Goal: Find specific page/section: Find specific page/section

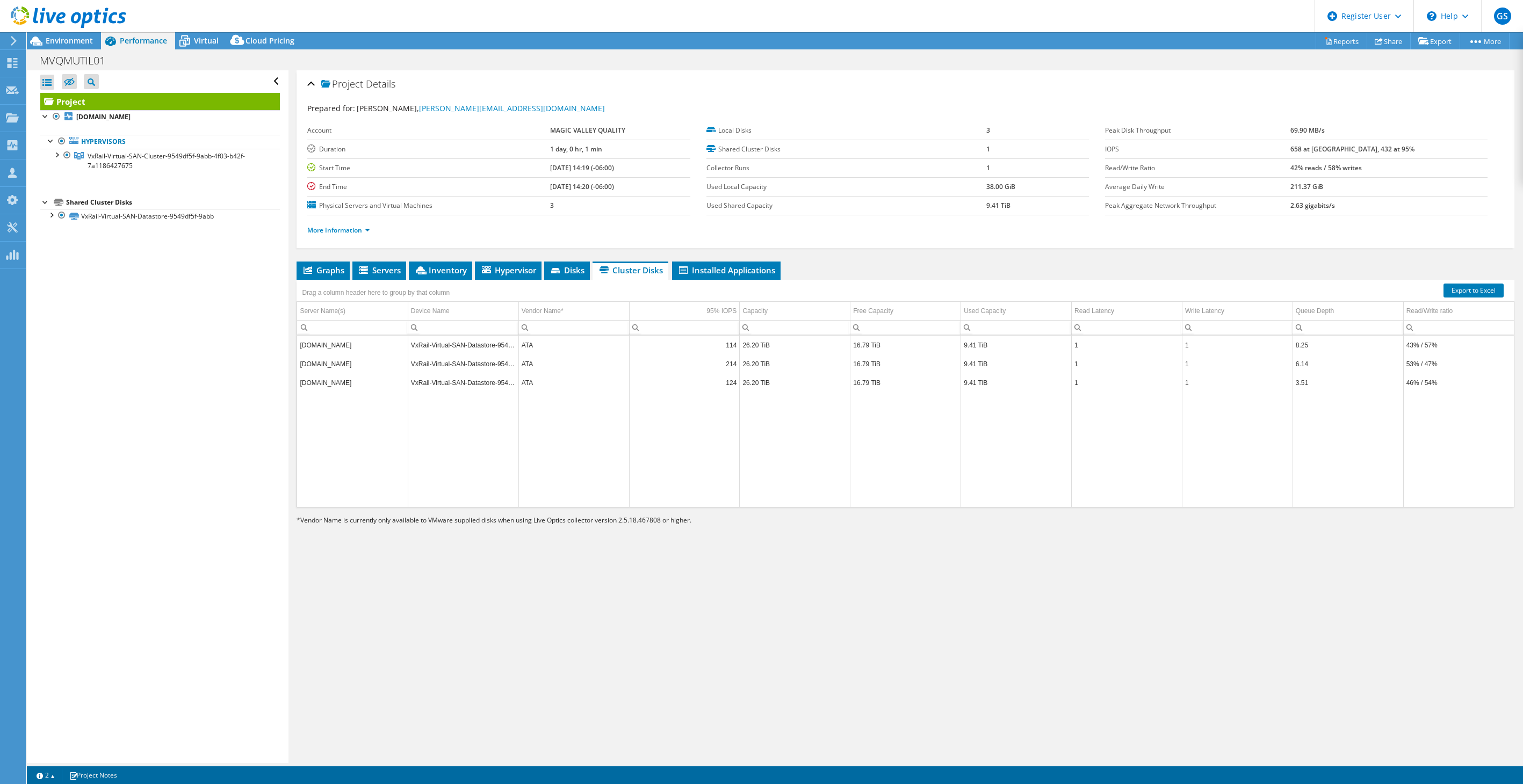
select select "USD"
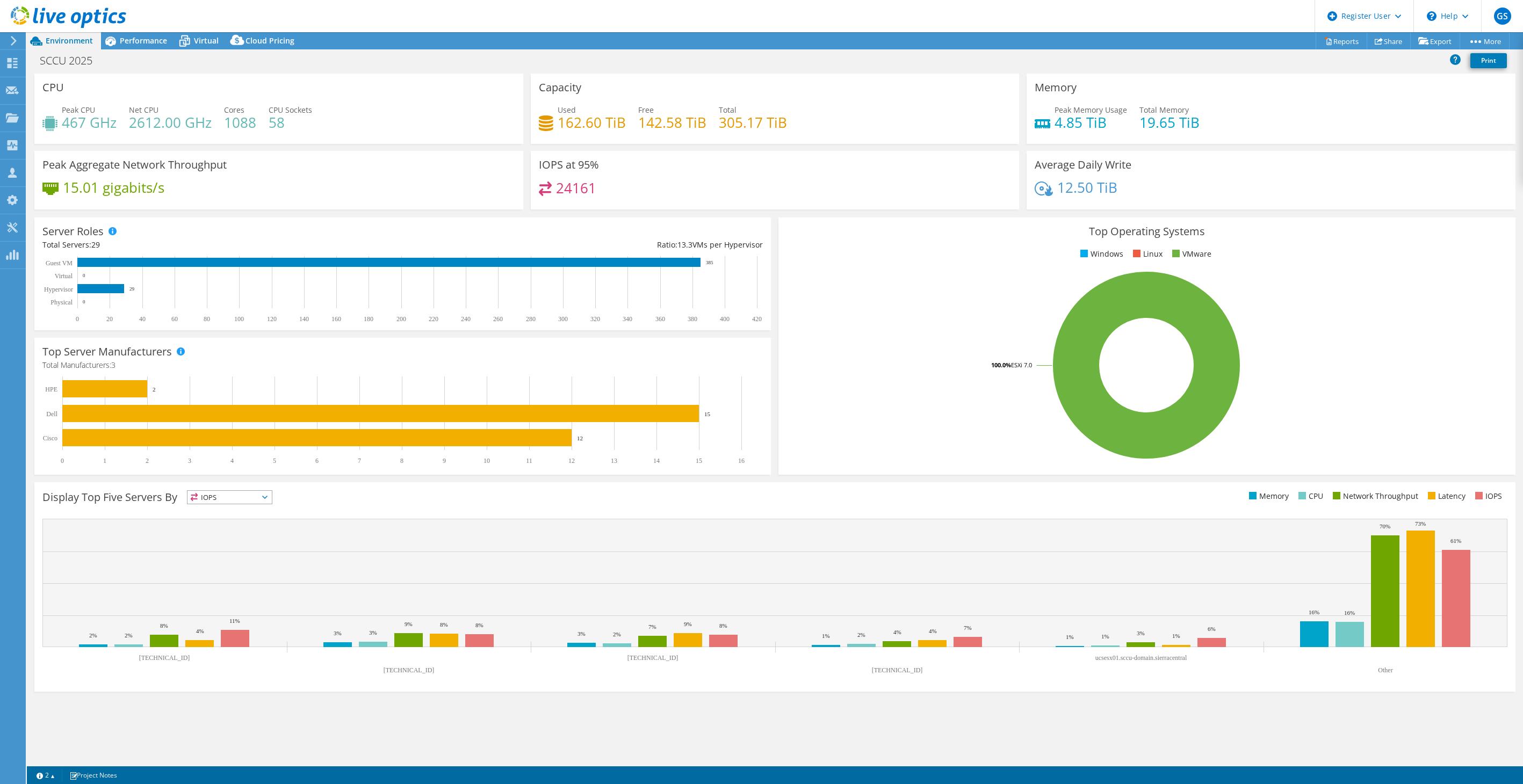
select select "USWest"
select select "USD"
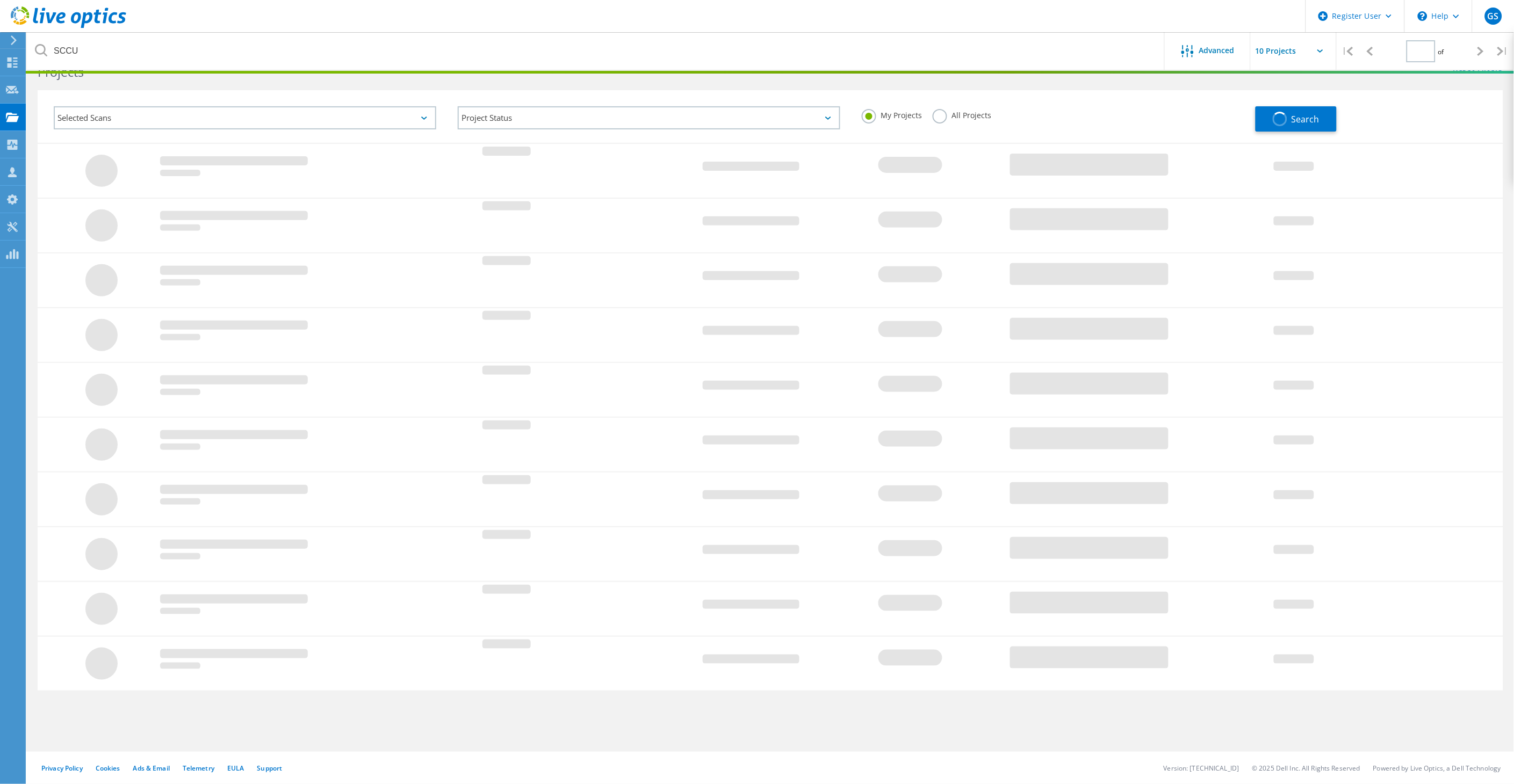
scroll to position [30, 0]
type input "1"
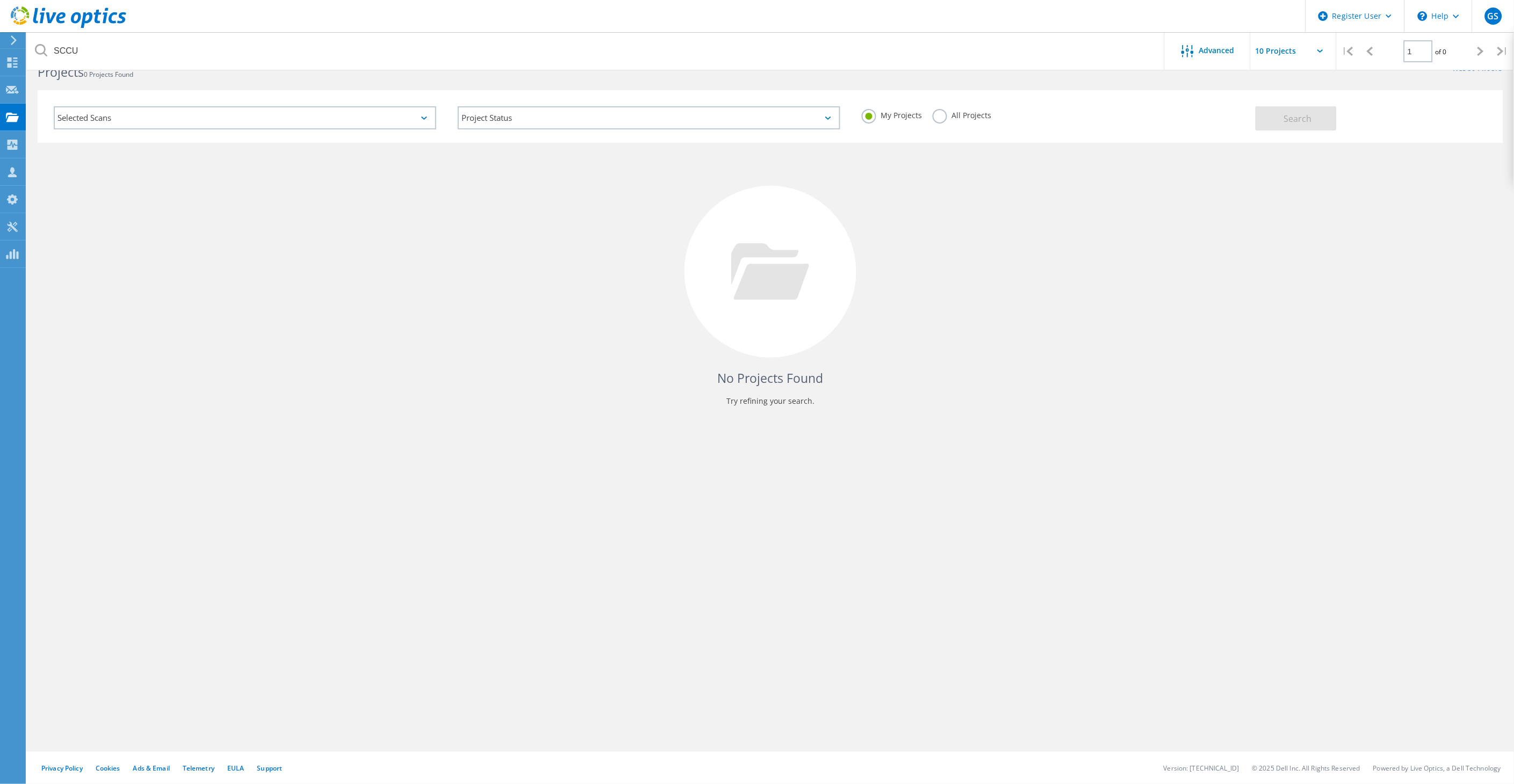
click at [938, 110] on label "All Projects" at bounding box center [961, 114] width 59 height 10
click at [0, 0] on input "All Projects" at bounding box center [0, 0] width 0 height 0
click at [1287, 124] on button "Search" at bounding box center [1296, 118] width 81 height 24
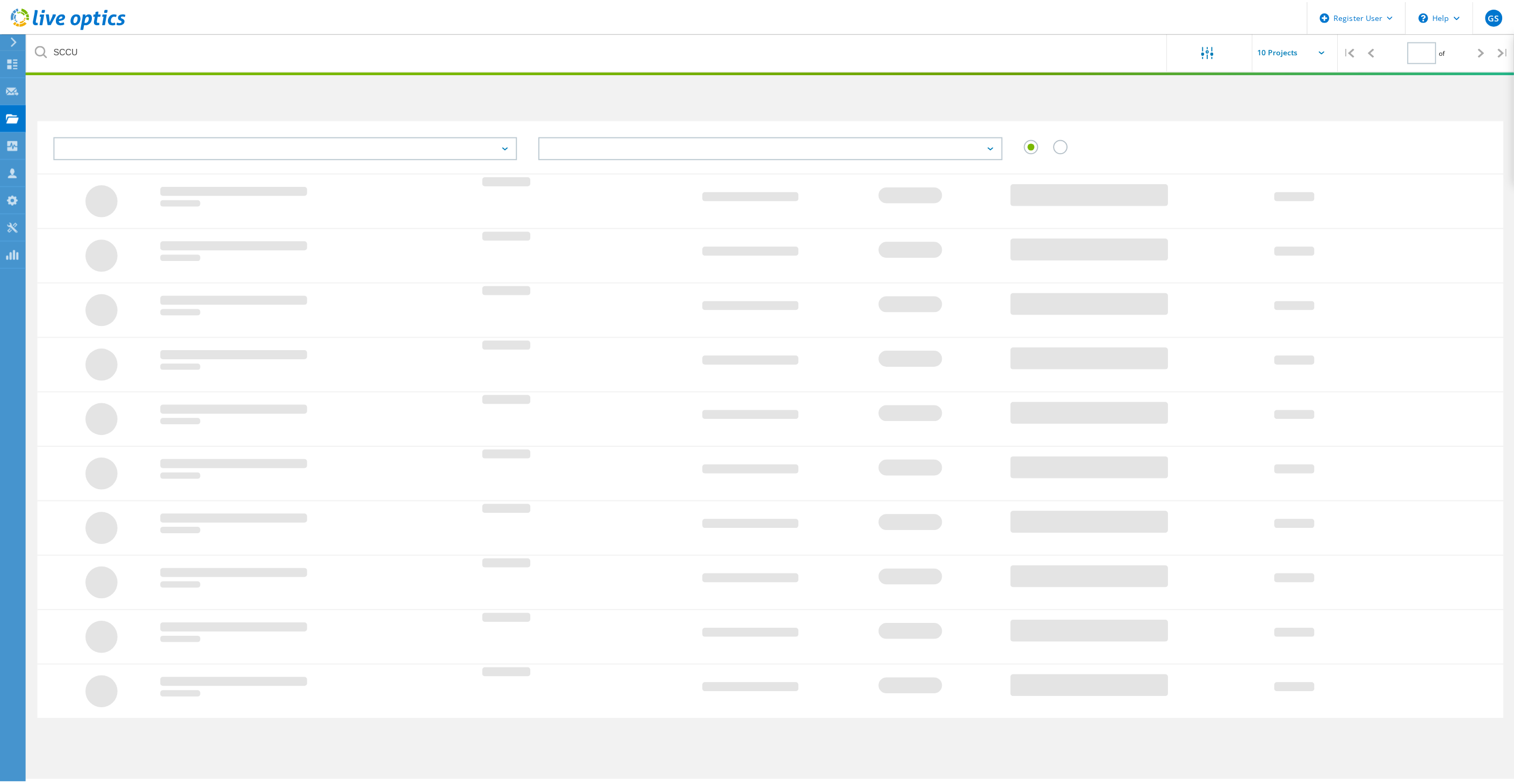
scroll to position [30, 0]
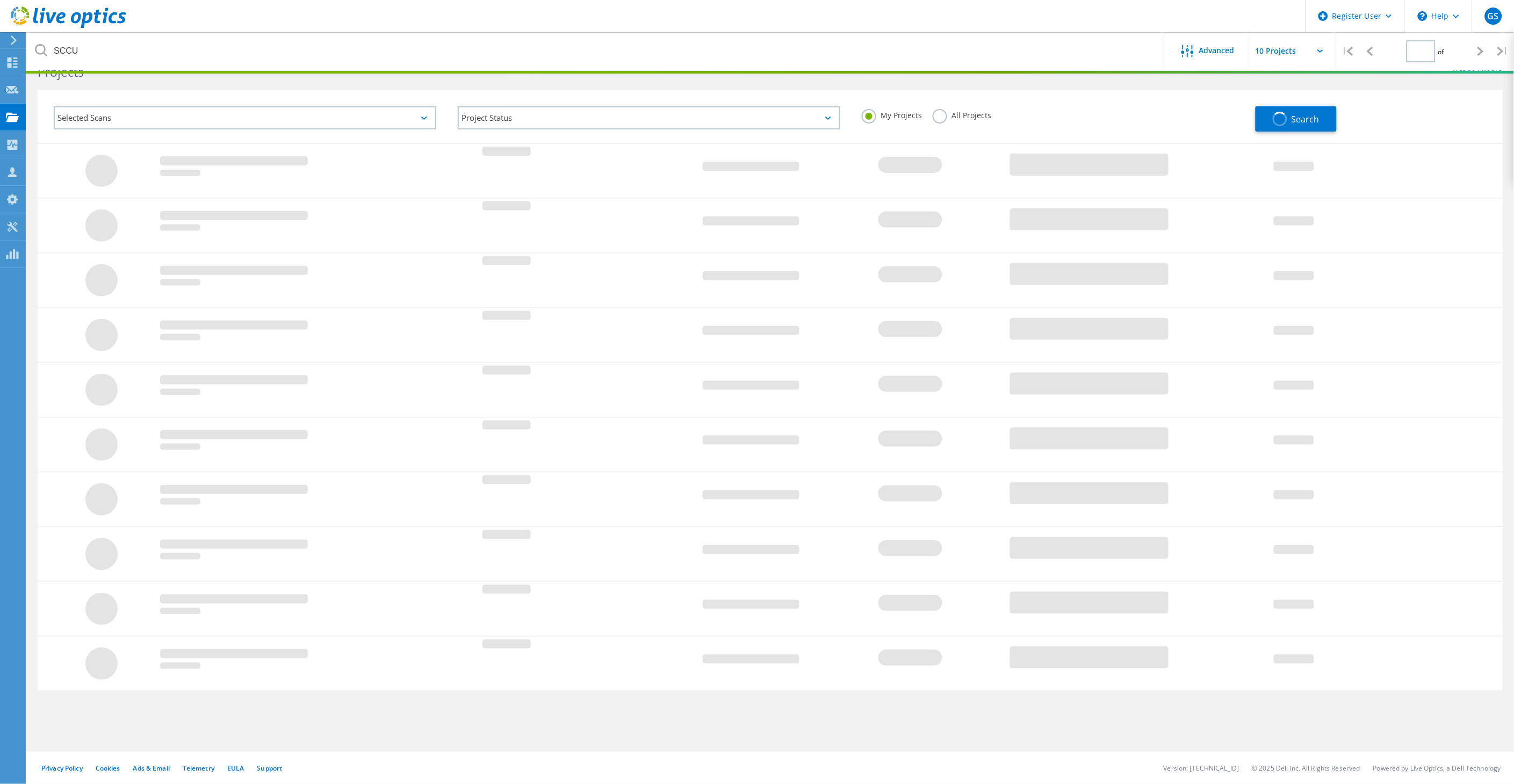
type input "1"
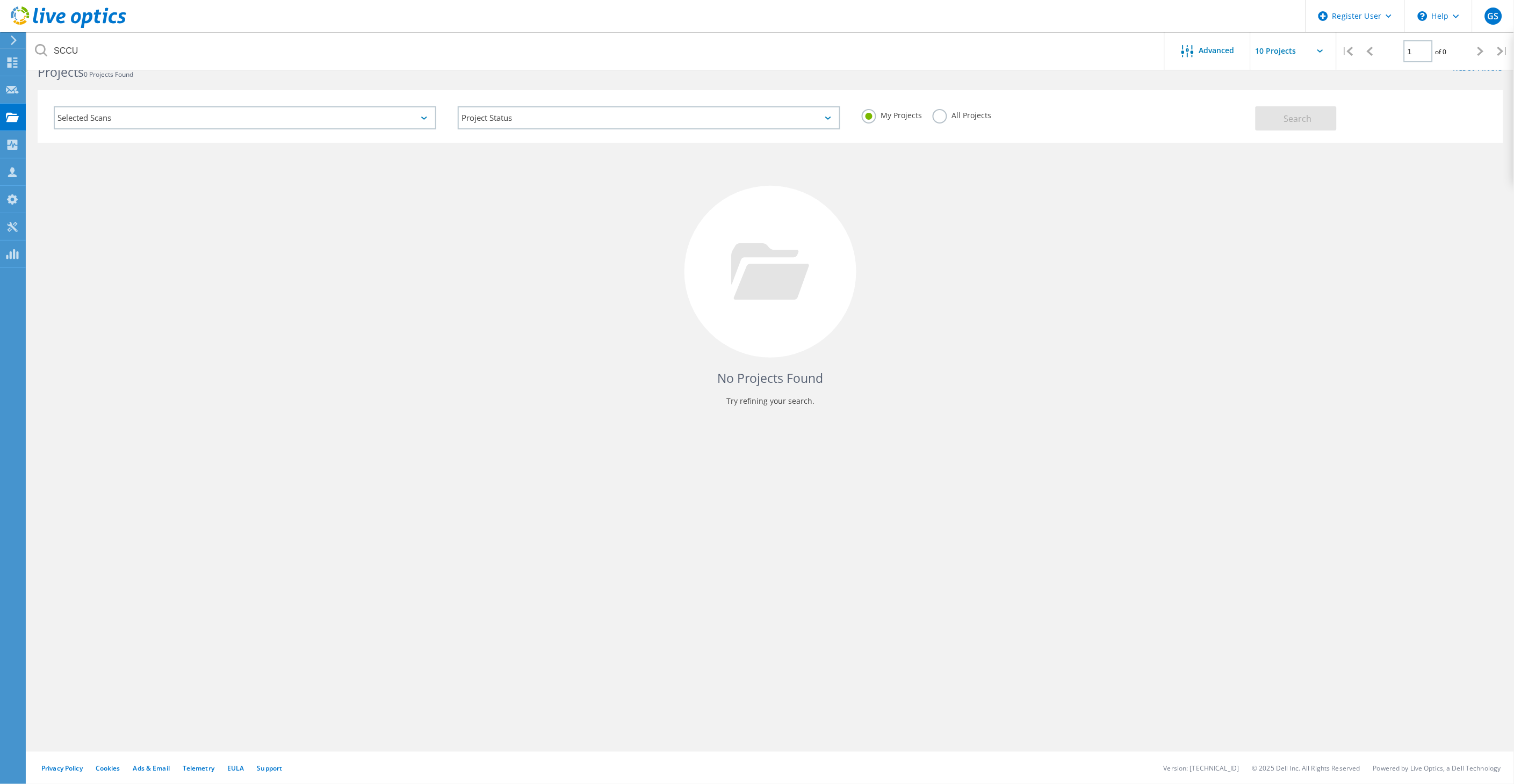
click at [934, 113] on label "All Projects" at bounding box center [961, 114] width 59 height 10
click at [0, 0] on input "All Projects" at bounding box center [0, 0] width 0 height 0
click at [1281, 114] on button "Search" at bounding box center [1296, 118] width 81 height 24
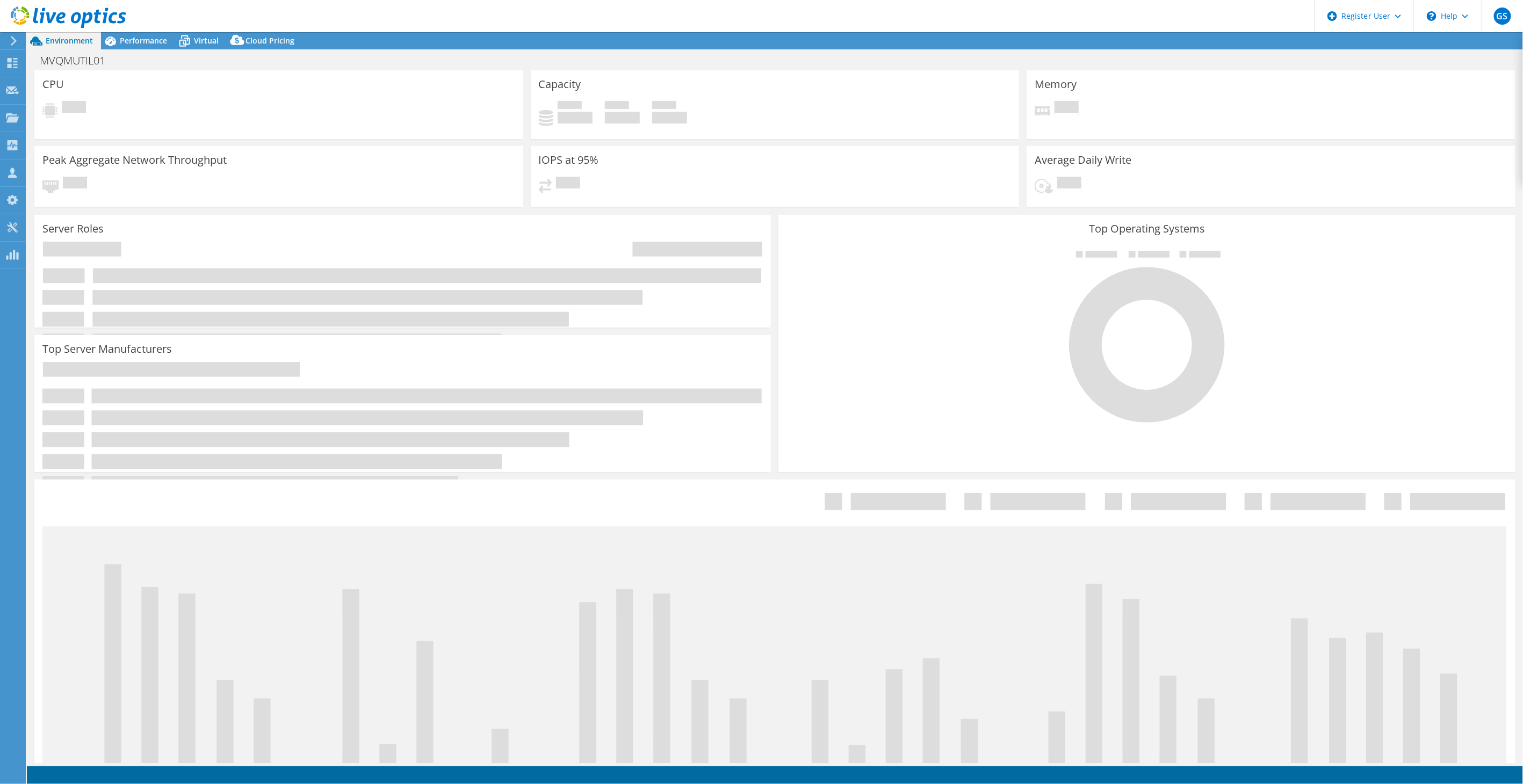
select select "USD"
